Goal: Communication & Community: Answer question/provide support

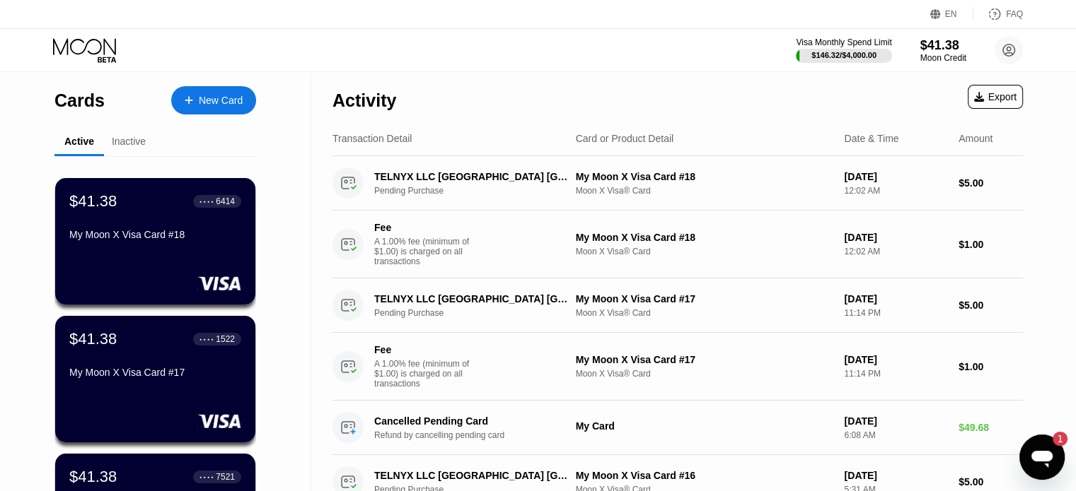
click at [1042, 464] on icon "Open messaging window, 1 unread message" at bounding box center [1041, 457] width 25 height 25
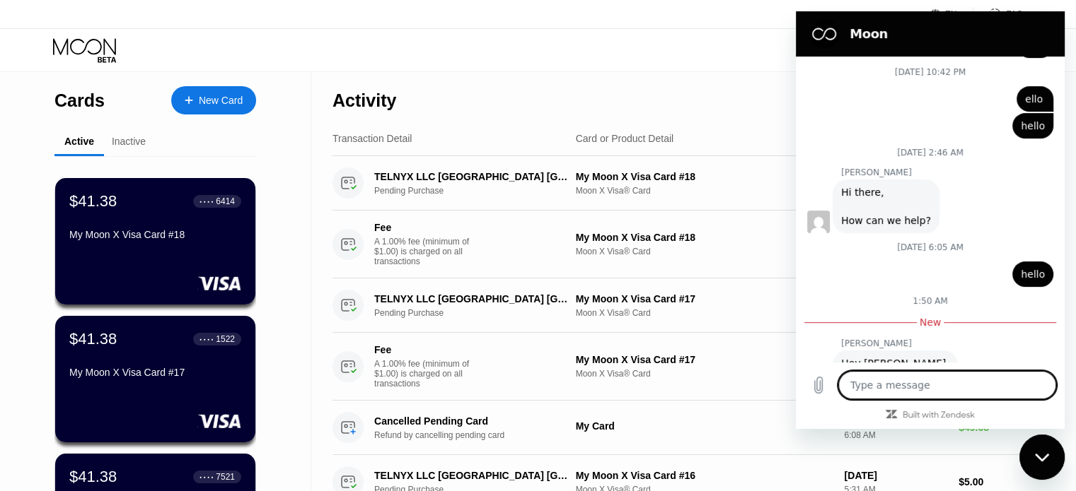
scroll to position [1471, 0]
click at [832, 296] on div "1:50 AM" at bounding box center [930, 301] width 269 height 11
drag, startPoint x: 1046, startPoint y: 469, endPoint x: 1804, endPoint y: 740, distance: 805.0
click at [1046, 469] on div "Close messaging window" at bounding box center [1041, 457] width 42 height 42
type textarea "x"
